Goal: Find contact information: Find contact information

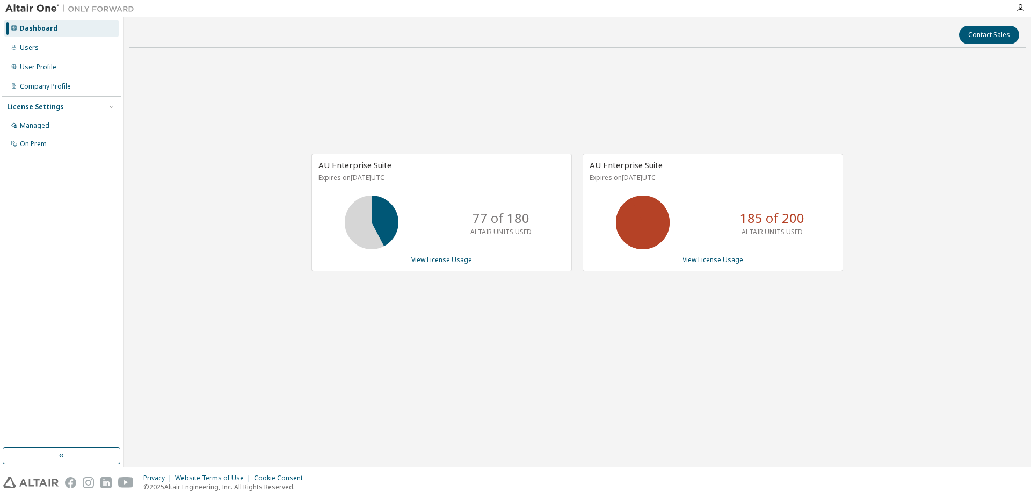
click at [237, 33] on div "Contact Sales" at bounding box center [577, 35] width 884 height 18
